Goal: Transaction & Acquisition: Purchase product/service

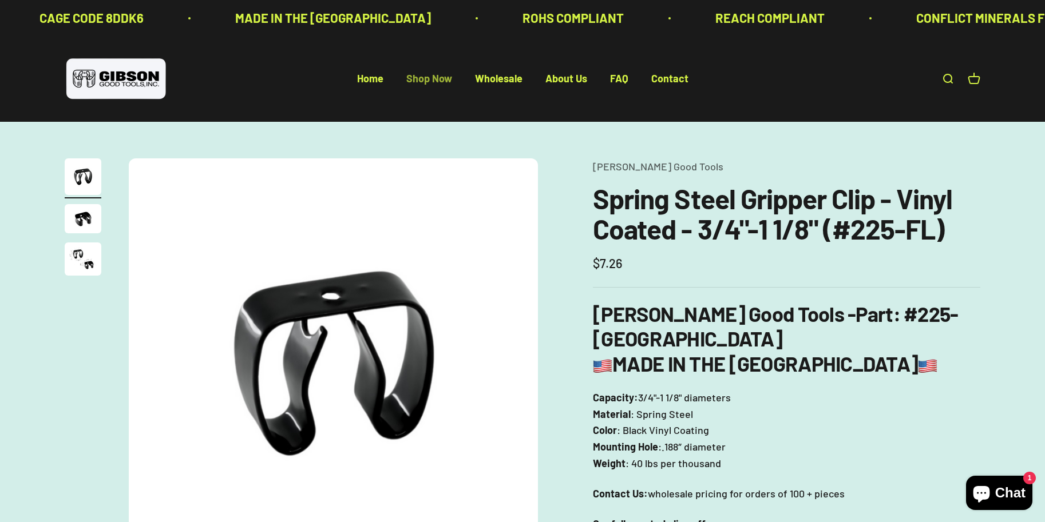
click at [420, 80] on link "Shop Now" at bounding box center [429, 79] width 46 height 13
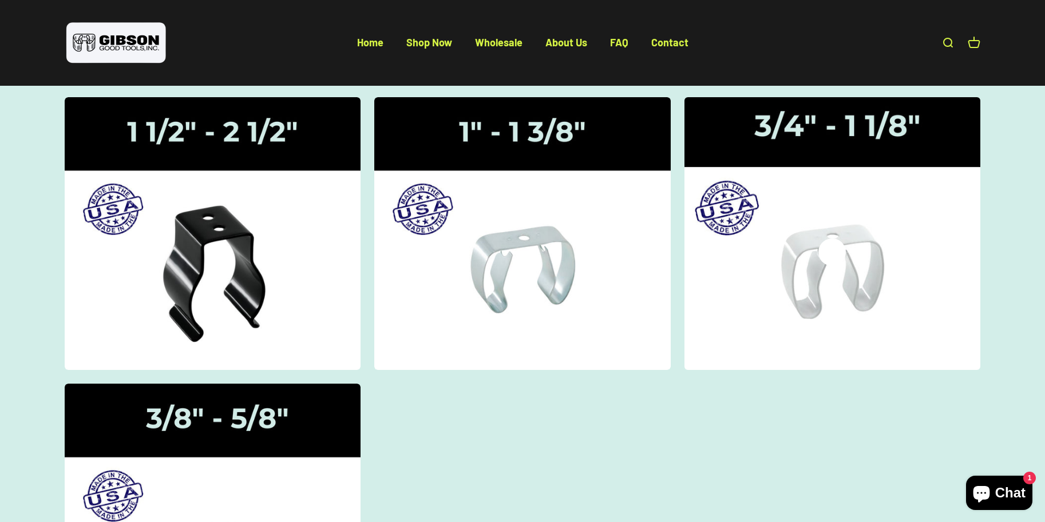
scroll to position [229, 0]
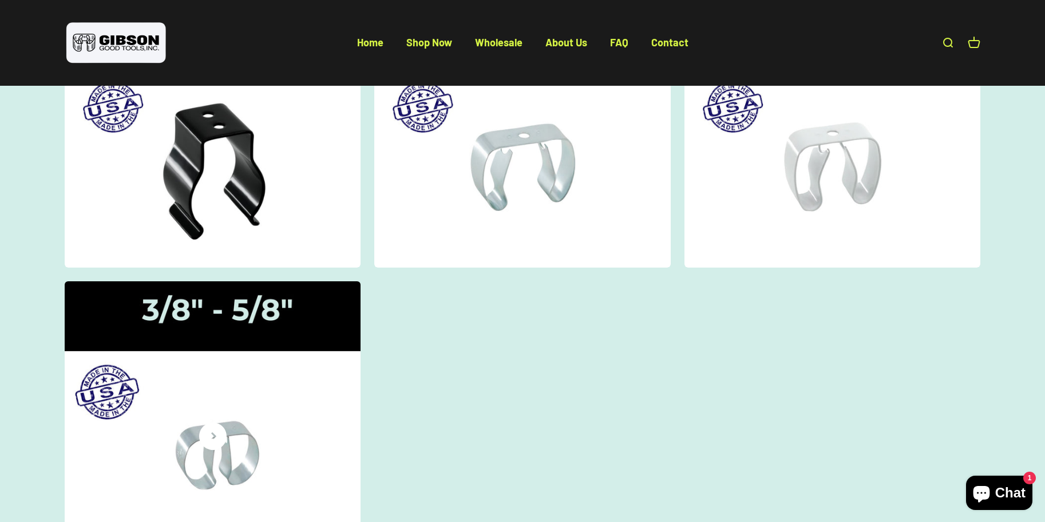
click at [211, 441] on icon at bounding box center [212, 436] width 27 height 27
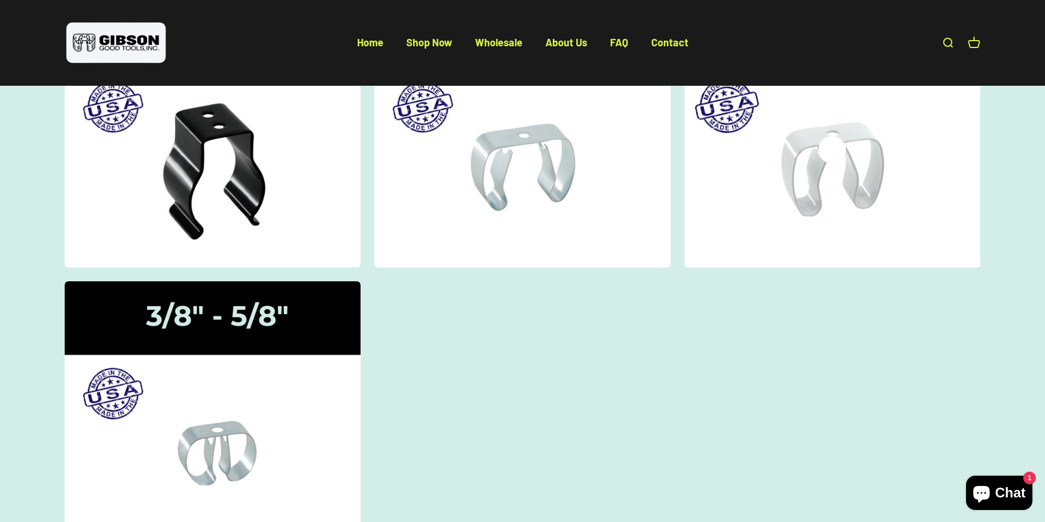
click at [801, 188] on img at bounding box center [831, 130] width 313 height 289
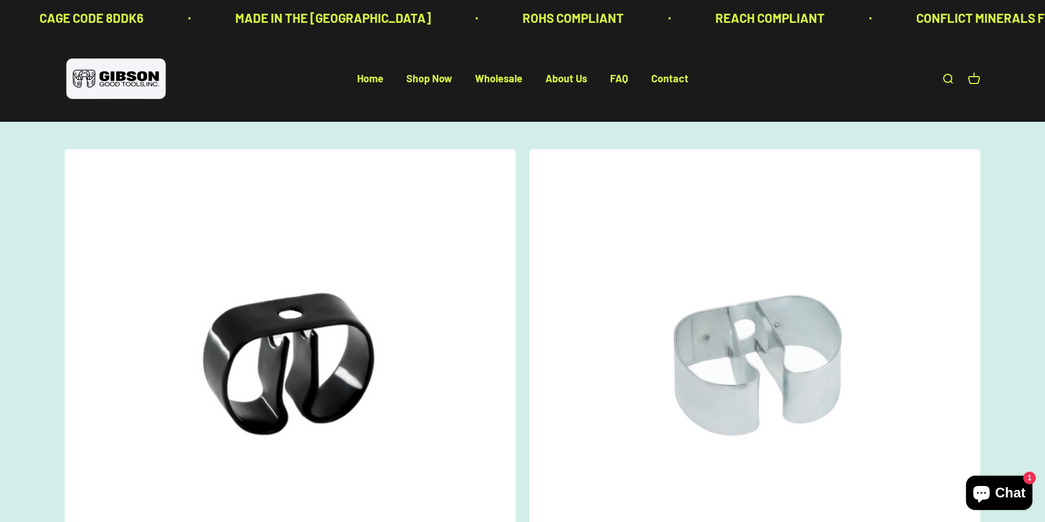
click at [783, 351] on img at bounding box center [754, 374] width 451 height 451
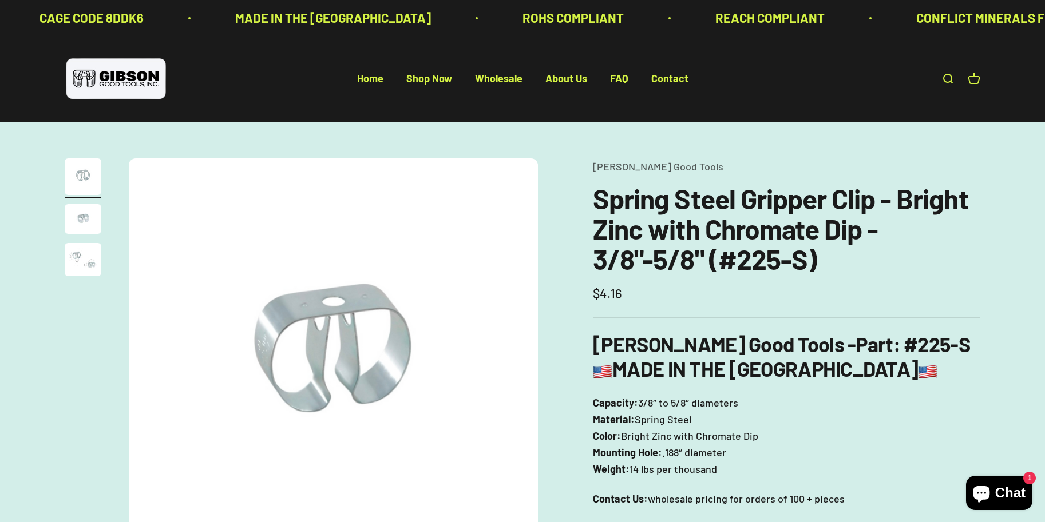
scroll to position [172, 0]
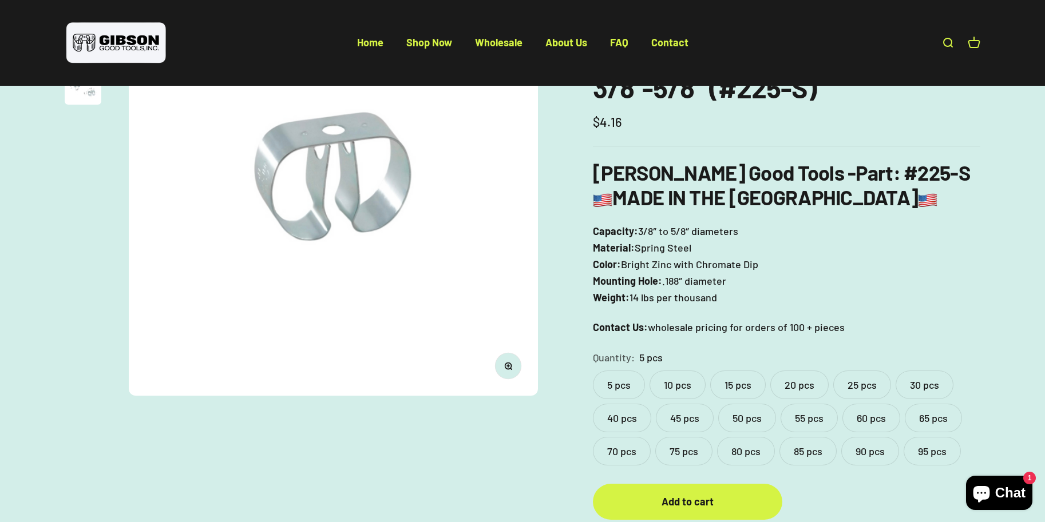
click at [931, 446] on label "95 pcs" at bounding box center [931, 451] width 57 height 29
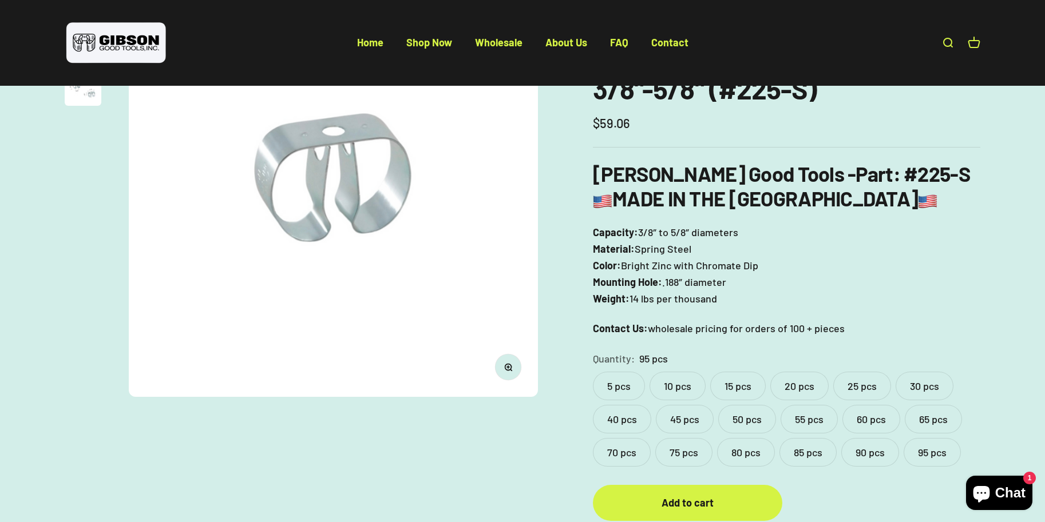
scroll to position [114, 0]
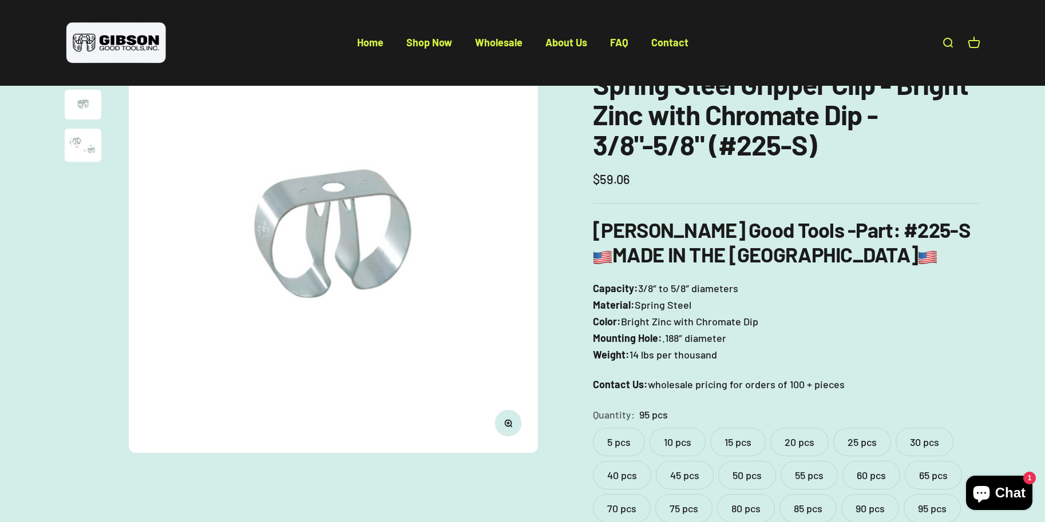
click at [88, 156] on img "Go to item 3" at bounding box center [83, 145] width 37 height 33
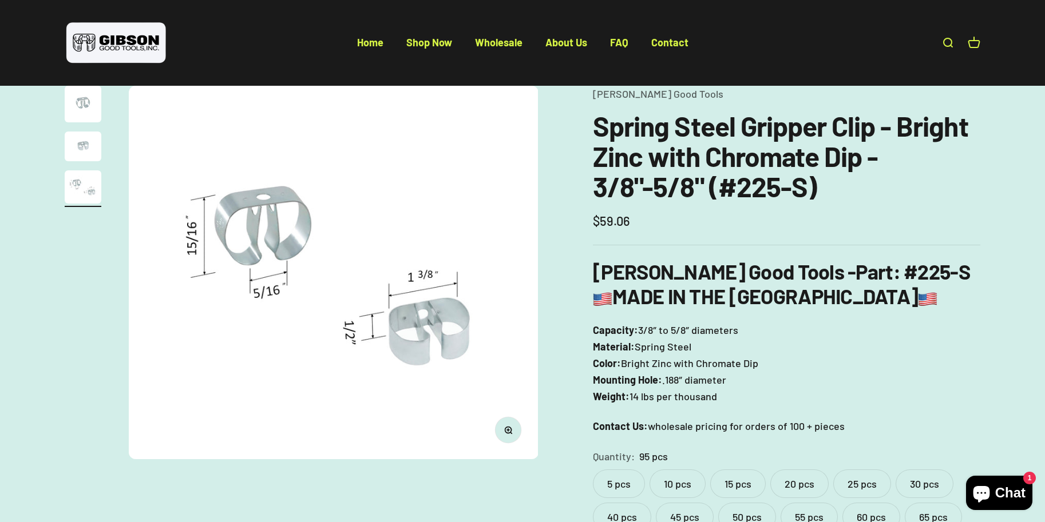
scroll to position [0, 0]
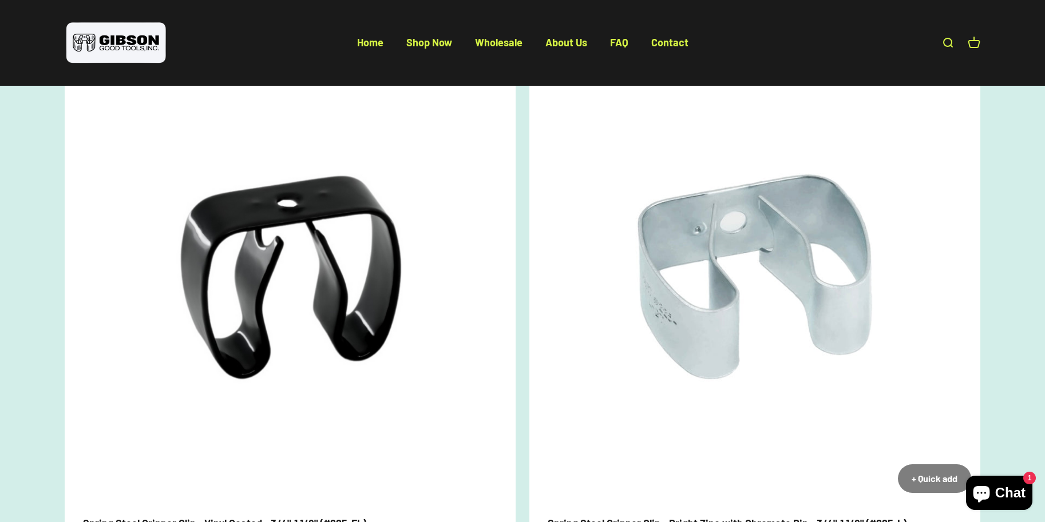
scroll to position [172, 0]
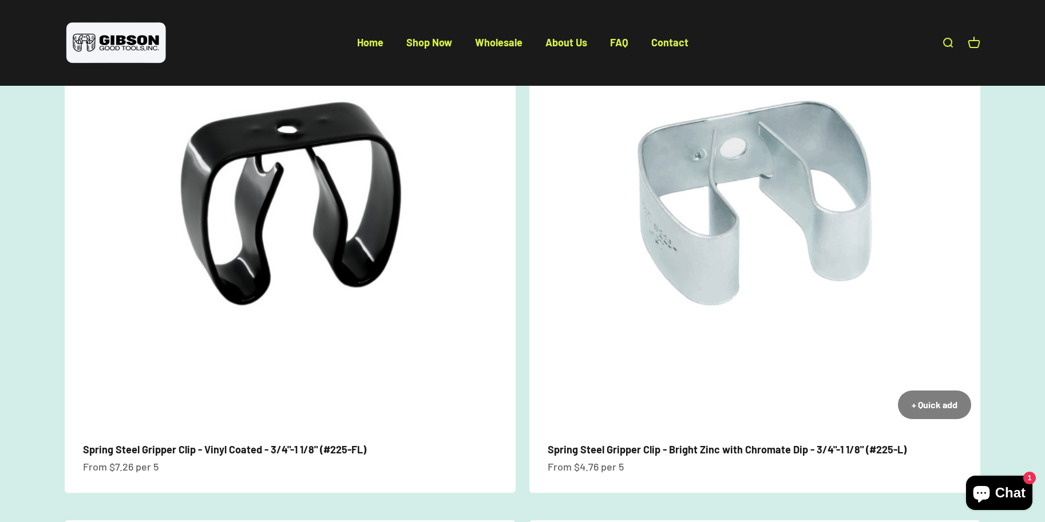
click at [703, 255] on img at bounding box center [754, 203] width 451 height 451
